Goal: Use online tool/utility: Utilize a website feature to perform a specific function

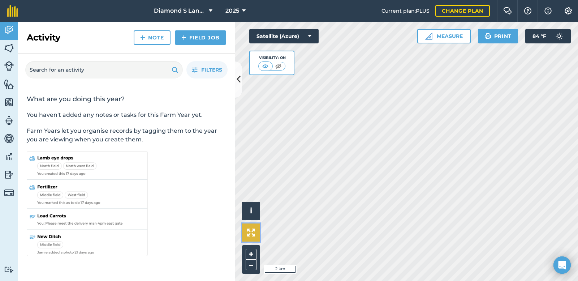
click at [252, 231] on img at bounding box center [251, 232] width 8 height 8
click at [388, 280] on html "Diamond S Land and Cattle 2025 Current plan : PLUS Change plan Farm Chat Help I…" at bounding box center [289, 140] width 578 height 281
click at [411, 280] on html "Diamond S Land and Cattle 2025 Current plan : PLUS Change plan Farm Chat Help I…" at bounding box center [289, 140] width 578 height 281
click at [392, 280] on html "Diamond S Land and Cattle 2025 Current plan : PLUS Change plan Farm Chat Help I…" at bounding box center [289, 140] width 578 height 281
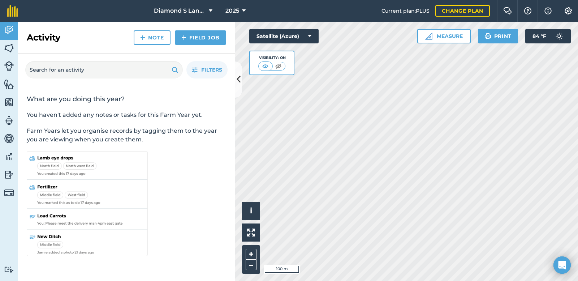
click at [379, 280] on html "Diamond S Land and Cattle 2025 Current plan : PLUS Change plan Farm Chat Help I…" at bounding box center [289, 140] width 578 height 281
click at [359, 280] on html "Diamond S Land and Cattle 2025 Current plan : PLUS Change plan Farm Chat Help I…" at bounding box center [289, 140] width 578 height 281
click at [381, 280] on html "Diamond S Land and Cattle 2025 Current plan : PLUS Change plan Farm Chat Help I…" at bounding box center [289, 140] width 578 height 281
click at [391, 280] on html "Diamond S Land and Cattle 2025 Current plan : PLUS Change plan Farm Chat Help I…" at bounding box center [289, 140] width 578 height 281
click at [376, 280] on html "Diamond S Land and Cattle 2025 Current plan : PLUS Change plan Farm Chat Help I…" at bounding box center [289, 140] width 578 height 281
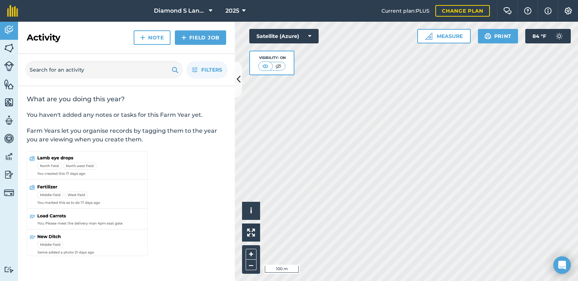
click at [376, 280] on html "Diamond S Land and Cattle 2025 Current plan : PLUS Change plan Farm Chat Help I…" at bounding box center [289, 140] width 578 height 281
click at [388, 280] on html "Diamond S Land and Cattle 2025 Current plan : PLUS Change plan Farm Chat Help I…" at bounding box center [289, 140] width 578 height 281
click at [496, 280] on html "Diamond S Land and Cattle 2025 Current plan : PLUS Change plan Farm Chat Help I…" at bounding box center [289, 140] width 578 height 281
click at [439, 280] on html "Diamond S Land and Cattle 2025 Current plan : PLUS Change plan Farm Chat Help I…" at bounding box center [289, 140] width 578 height 281
click at [349, 280] on html "Diamond S Land and Cattle 2025 Current plan : PLUS Change plan Farm Chat Help I…" at bounding box center [289, 140] width 578 height 281
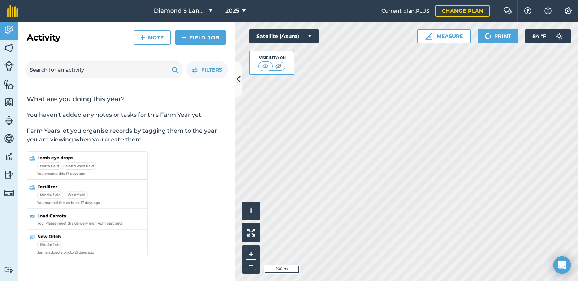
click at [342, 280] on html "Diamond S Land and Cattle 2025 Current plan : PLUS Change plan Farm Chat Help I…" at bounding box center [289, 140] width 578 height 281
click at [343, 280] on html "Diamond S Land and Cattle 2025 Current plan : PLUS Change plan Farm Chat Help I…" at bounding box center [289, 140] width 578 height 281
click at [339, 280] on html "Diamond S Land and Cattle 2025 Current plan : PLUS Change plan Farm Chat Help I…" at bounding box center [289, 140] width 578 height 281
click at [364, 280] on html "Diamond S Land and Cattle 2025 Current plan : PLUS Change plan Farm Chat Help I…" at bounding box center [289, 140] width 578 height 281
click at [456, 280] on html "Diamond S Land and Cattle 2025 Current plan : PLUS Change plan Farm Chat Help I…" at bounding box center [289, 140] width 578 height 281
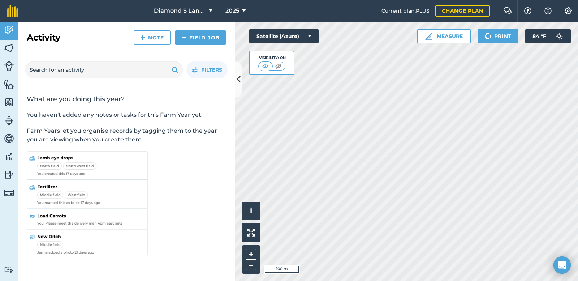
click at [412, 280] on html "Diamond S Land and Cattle 2025 Current plan : PLUS Change plan Farm Chat Help I…" at bounding box center [289, 140] width 578 height 281
click at [256, 280] on html "Diamond S Land and Cattle 2025 Current plan : PLUS Change plan Farm Chat Help I…" at bounding box center [289, 140] width 578 height 281
click at [347, 280] on html "Diamond S Land and Cattle 2025 Current plan : PLUS Change plan Farm Chat Help I…" at bounding box center [289, 140] width 578 height 281
click at [440, 32] on button "Measure" at bounding box center [443, 36] width 53 height 14
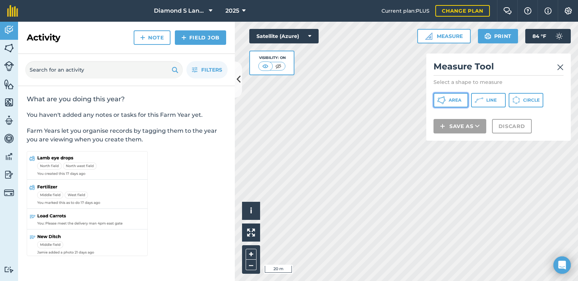
click at [452, 101] on span "Area" at bounding box center [454, 100] width 13 height 6
click at [259, 250] on div "+ –" at bounding box center [251, 259] width 18 height 29
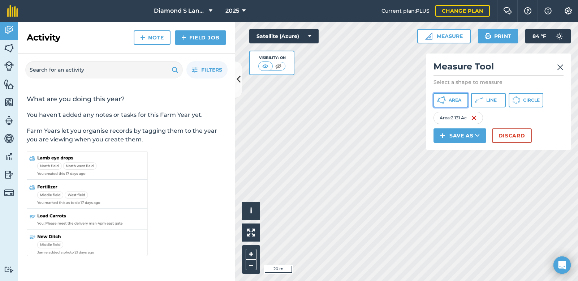
click at [457, 97] on span "Area" at bounding box center [454, 100] width 13 height 6
click at [470, 144] on div "Click to start drawing i © 2025 TomTom, Microsoft 20 m + – Satellite (Azure) Vi…" at bounding box center [406, 151] width 343 height 259
drag, startPoint x: 454, startPoint y: 100, endPoint x: 449, endPoint y: 102, distance: 5.6
click at [453, 100] on span "Area" at bounding box center [454, 100] width 13 height 6
click at [221, 168] on div "Activity Fields Livestock Features Maps Team Vehicles Data Reporting Billing Tu…" at bounding box center [289, 151] width 578 height 259
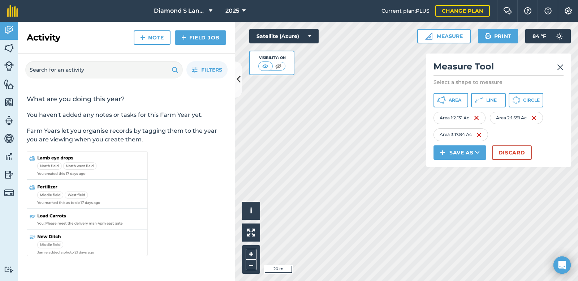
click at [349, 280] on html "Diamond S Land and Cattle 2025 Current plan : PLUS Change plan Farm Chat Help I…" at bounding box center [289, 140] width 578 height 281
